Goal: Task Accomplishment & Management: Use online tool/utility

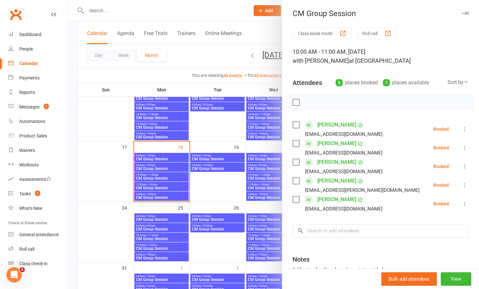
scroll to position [6, 0]
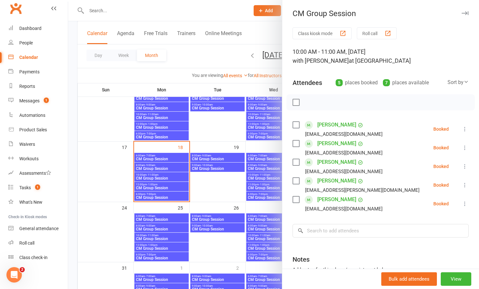
click at [160, 167] on div at bounding box center [273, 144] width 411 height 289
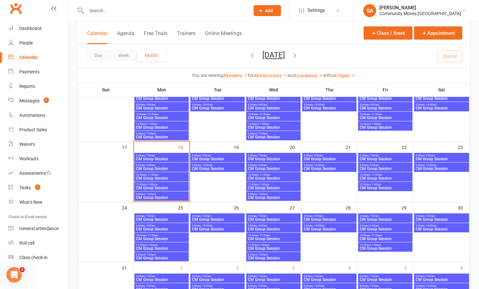
click at [161, 167] on span "CM Group Session" at bounding box center [162, 169] width 52 height 4
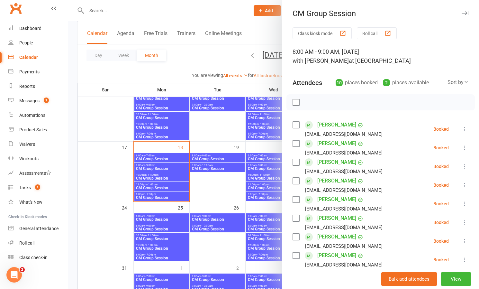
click at [464, 127] on icon at bounding box center [465, 129] width 6 height 6
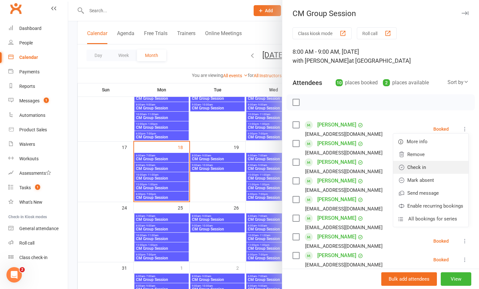
click at [421, 166] on link "Check in" at bounding box center [431, 167] width 75 height 13
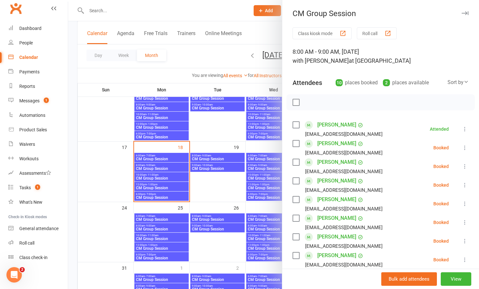
click at [468, 164] on icon at bounding box center [465, 166] width 6 height 6
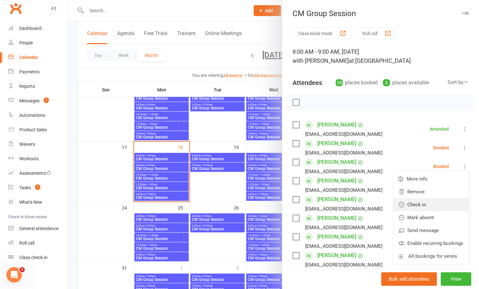
click at [429, 204] on link "Check in" at bounding box center [431, 204] width 75 height 13
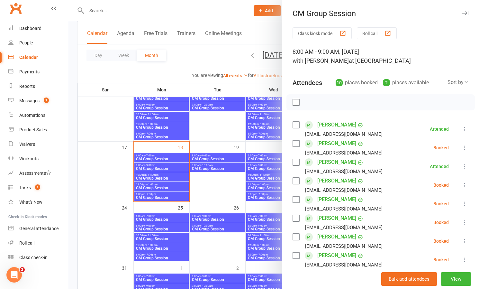
click at [465, 184] on icon at bounding box center [465, 185] width 6 height 6
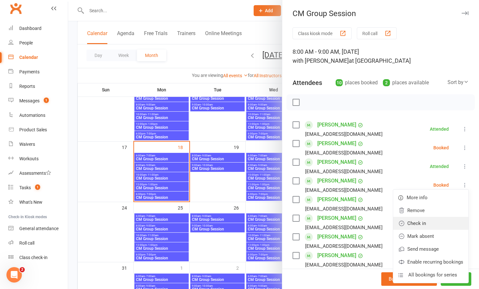
click at [428, 225] on link "Check in" at bounding box center [431, 223] width 75 height 13
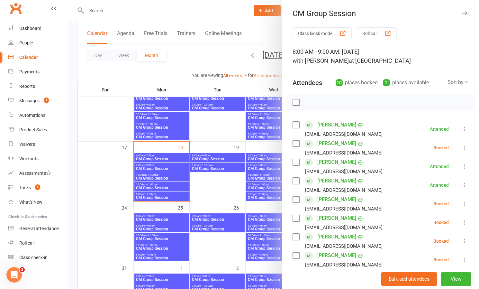
click at [465, 201] on icon at bounding box center [465, 203] width 6 height 6
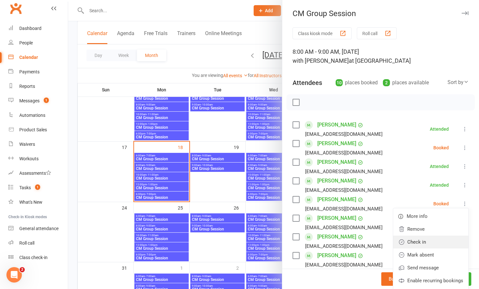
click at [419, 239] on link "Check in" at bounding box center [431, 242] width 75 height 13
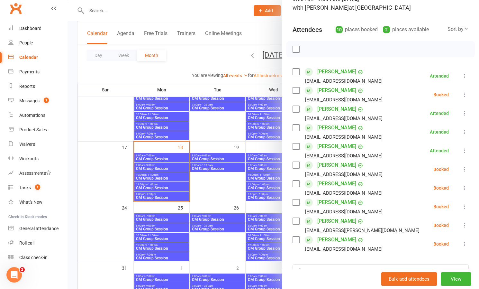
scroll to position [53, 0]
click at [465, 189] on icon at bounding box center [465, 187] width 6 height 6
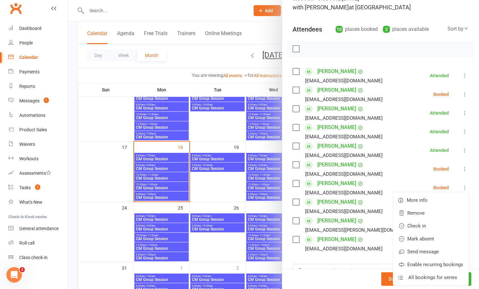
click at [421, 225] on link "Check in" at bounding box center [431, 225] width 75 height 13
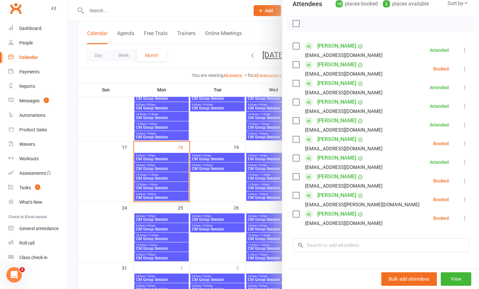
scroll to position [84, 0]
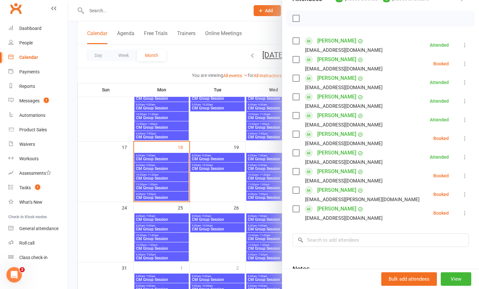
click at [462, 212] on button at bounding box center [465, 213] width 8 height 8
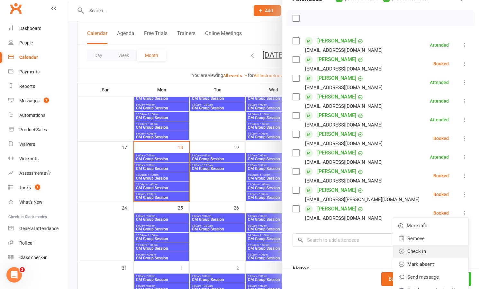
click at [423, 248] on link "Check in" at bounding box center [431, 251] width 75 height 13
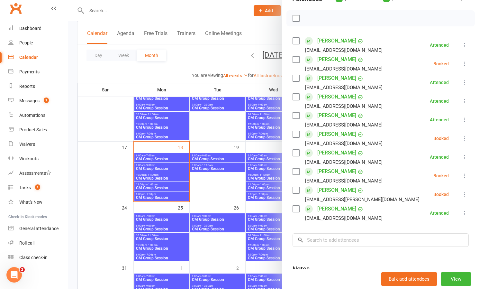
click at [466, 175] on icon at bounding box center [465, 175] width 6 height 6
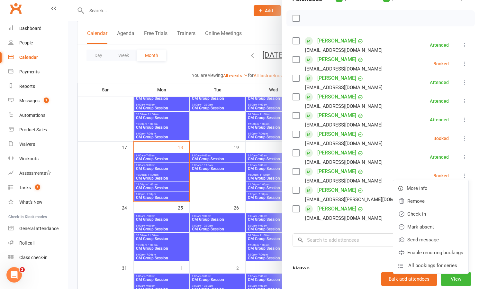
click at [422, 212] on link "Check in" at bounding box center [431, 214] width 75 height 13
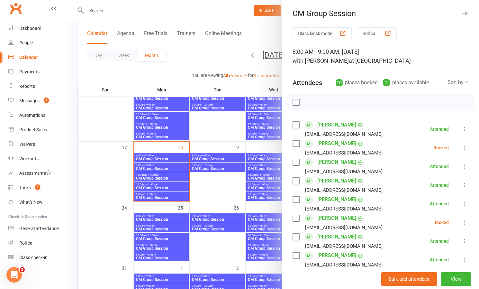
scroll to position [0, 0]
click at [27, 186] on div "Tasks" at bounding box center [25, 187] width 12 height 5
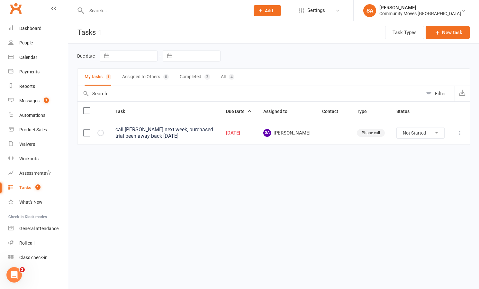
click at [105, 12] on input "text" at bounding box center [165, 10] width 161 height 9
type input "[PERSON_NAME]"
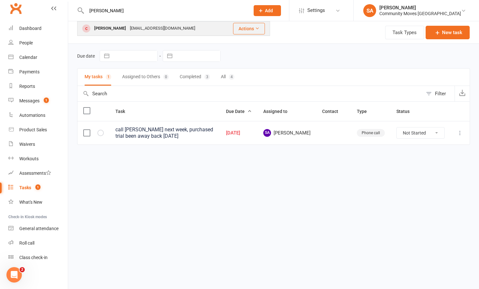
click at [104, 29] on div "[PERSON_NAME]" at bounding box center [110, 28] width 36 height 9
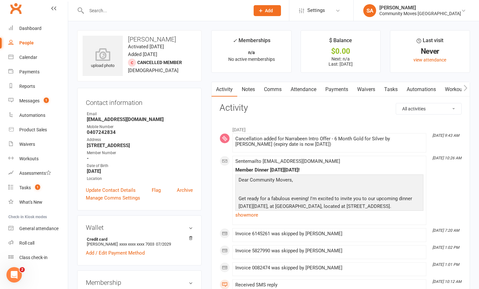
click at [271, 87] on link "Comms" at bounding box center [273, 89] width 27 height 15
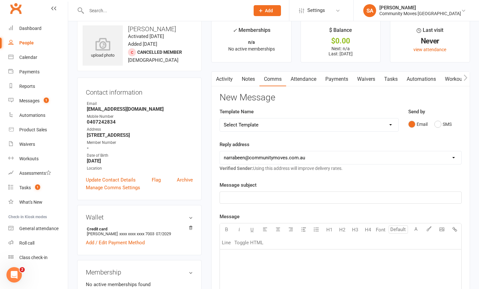
scroll to position [12, 0]
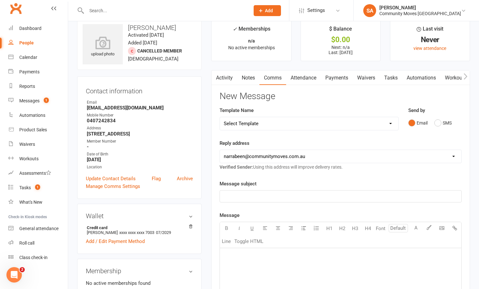
click at [33, 58] on div "Calendar" at bounding box center [28, 57] width 18 height 5
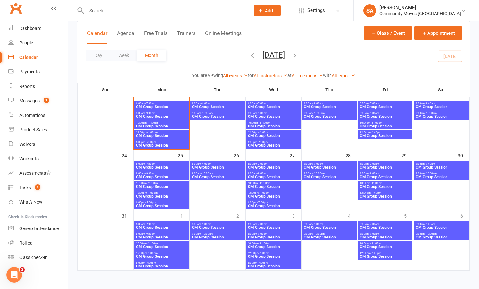
scroll to position [234, 0]
click at [156, 112] on span "8:00am - 9:00am" at bounding box center [162, 113] width 52 height 3
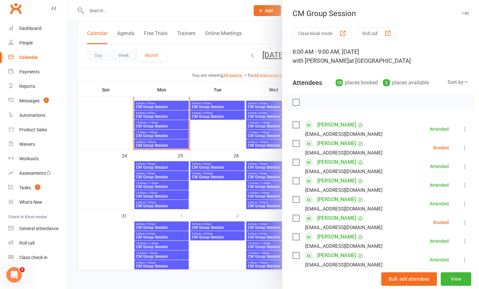
click at [465, 146] on icon at bounding box center [465, 147] width 6 height 6
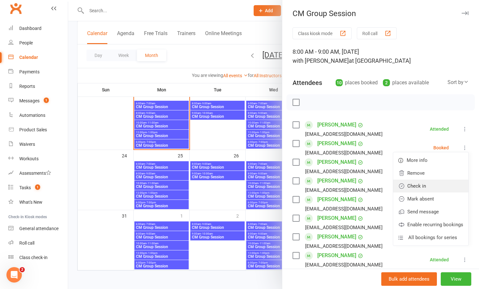
click at [425, 186] on link "Check in" at bounding box center [431, 186] width 75 height 13
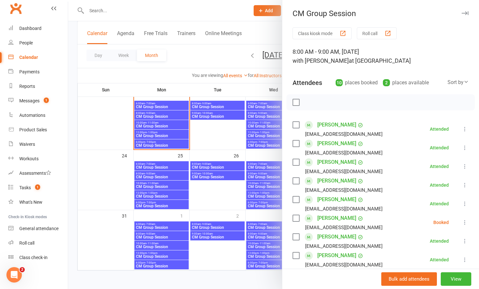
click at [465, 220] on icon at bounding box center [465, 222] width 6 height 6
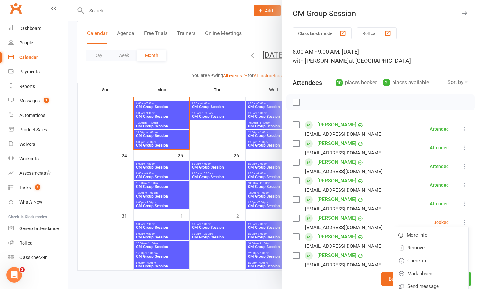
click at [424, 258] on link "Check in" at bounding box center [431, 260] width 75 height 13
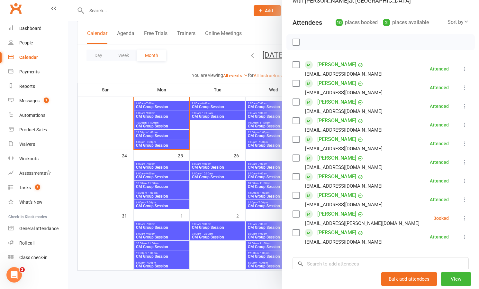
scroll to position [61, 0]
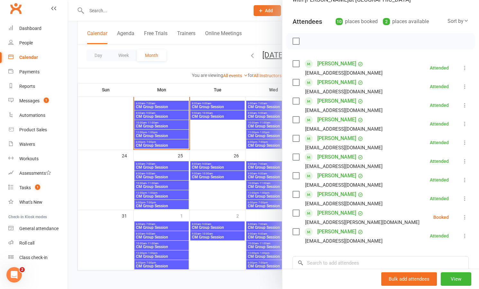
click at [465, 216] on icon at bounding box center [465, 217] width 6 height 6
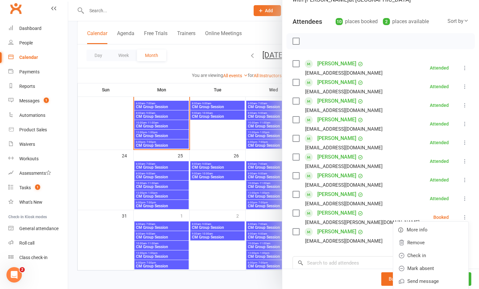
click at [415, 253] on link "Check in" at bounding box center [431, 255] width 75 height 13
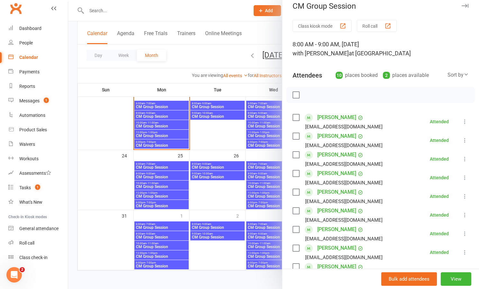
scroll to position [7, 0]
